Goal: Information Seeking & Learning: Learn about a topic

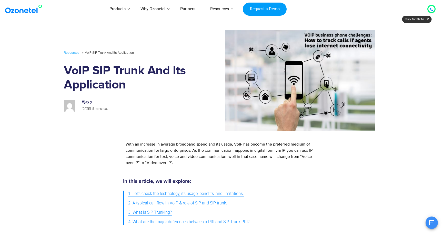
click at [176, 150] on div "With an increase in average broadband speed and its usage, VoIP has become the …" at bounding box center [221, 153] width 190 height 25
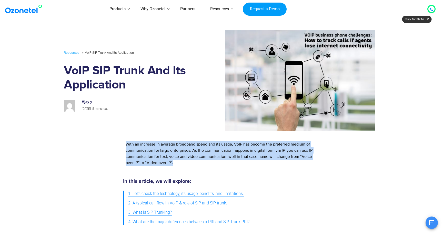
click at [176, 150] on div "With an increase in average broadband speed and its usage, VoIP has become the …" at bounding box center [221, 153] width 190 height 25
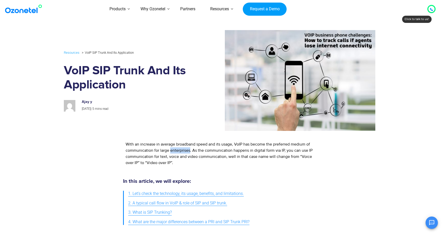
click at [176, 150] on div "With an increase in average broadband speed and its usage, VoIP has become the …" at bounding box center [221, 153] width 190 height 25
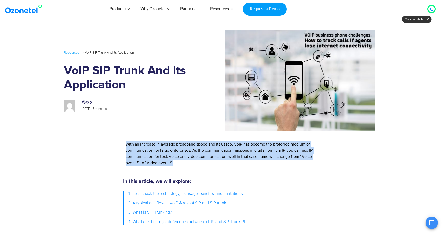
click at [176, 150] on div "With an increase in average broadband speed and its usage, VoIP has become the …" at bounding box center [221, 153] width 190 height 25
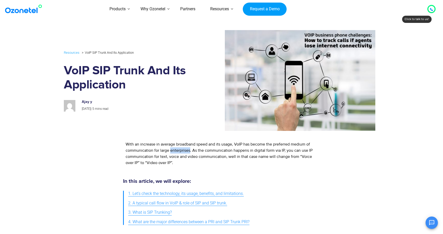
click at [176, 150] on div "With an increase in average broadband speed and its usage, VoIP has become the …" at bounding box center [221, 153] width 190 height 25
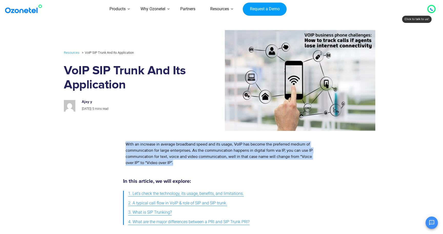
click at [176, 150] on div "With an increase in average broadband speed and its usage, VoIP has become the …" at bounding box center [221, 153] width 190 height 25
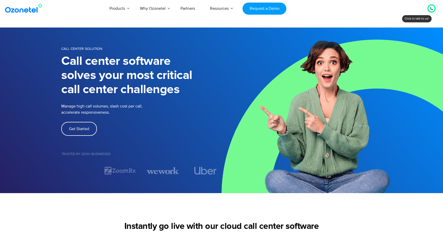
click at [82, 110] on p "Manage high call volumes, slash cost per call, accelerate responsiveness." at bounding box center [118, 109] width 115 height 12
